Goal: Task Accomplishment & Management: Manage account settings

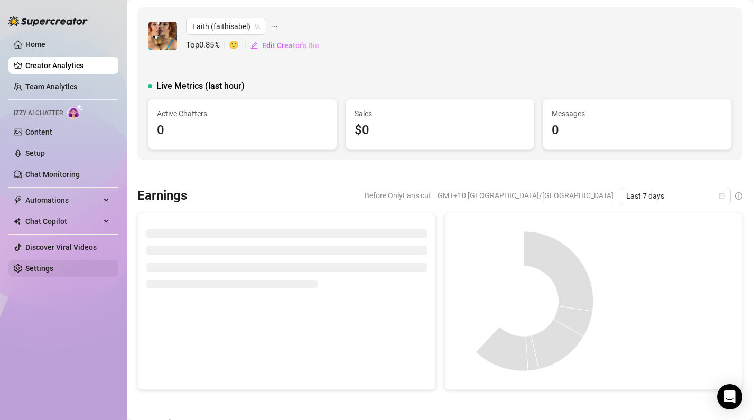
click at [53, 267] on link "Settings" at bounding box center [39, 268] width 28 height 8
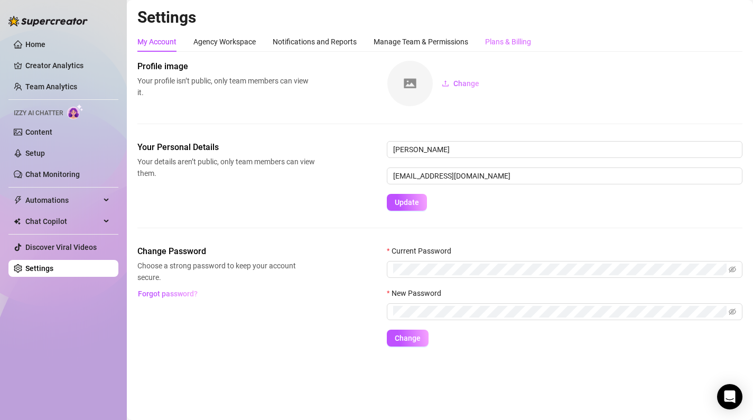
click at [518, 32] on div "Plans & Billing" at bounding box center [508, 42] width 46 height 20
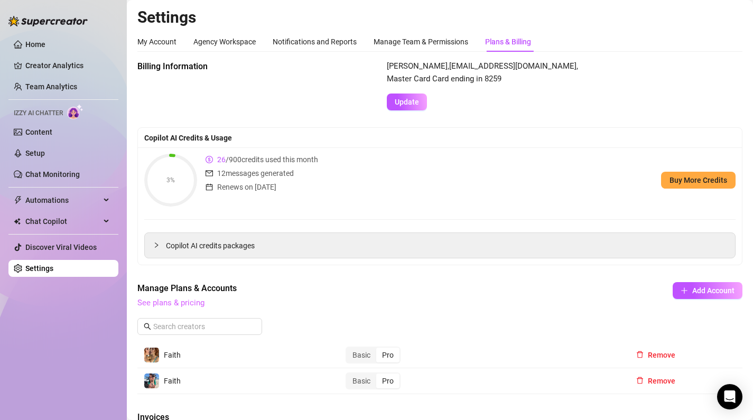
click at [166, 302] on link "See plans & pricing" at bounding box center [170, 303] width 67 height 10
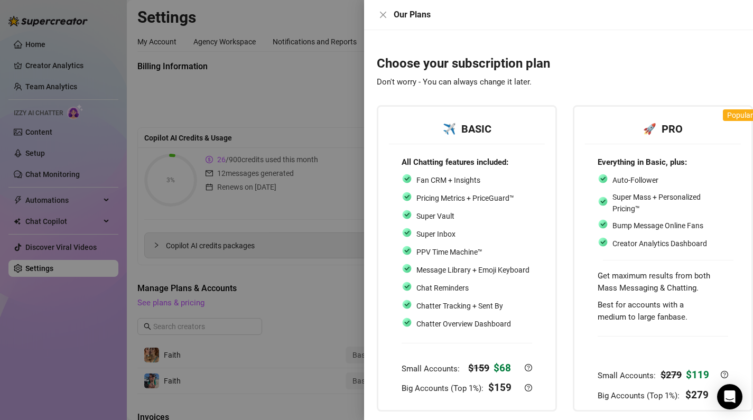
click at [313, 243] on div at bounding box center [376, 210] width 753 height 420
